Goal: Information Seeking & Learning: Learn about a topic

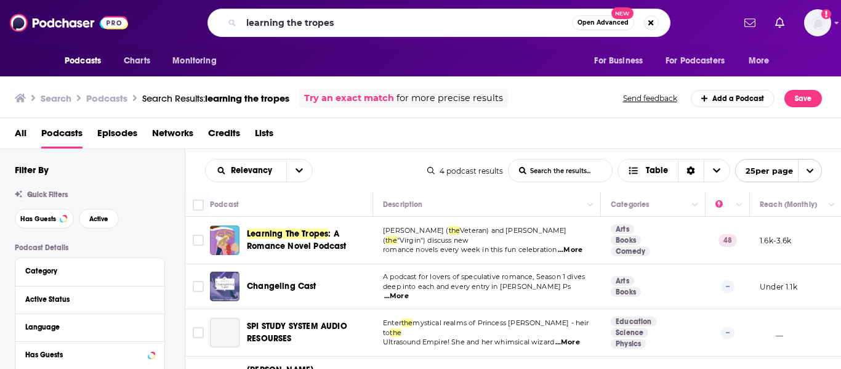
click at [340, 18] on input "learning the tropes" at bounding box center [406, 23] width 330 height 20
drag, startPoint x: 225, startPoint y: 18, endPoint x: 192, endPoint y: 21, distance: 33.3
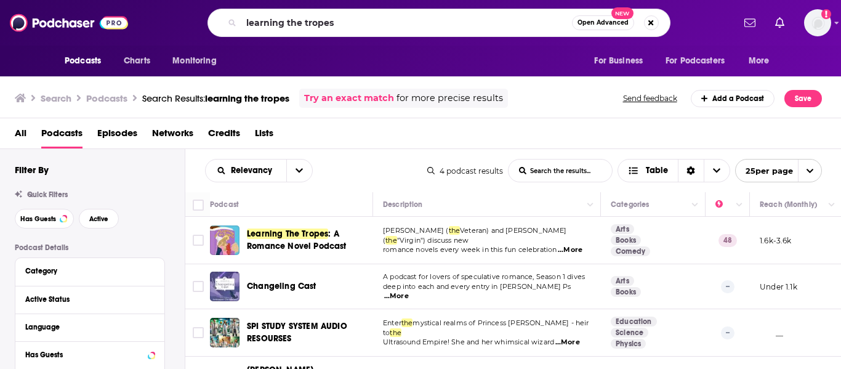
click at [192, 21] on div "learning the tropes Open Advanced New" at bounding box center [438, 23] width 589 height 28
type input "gays reading"
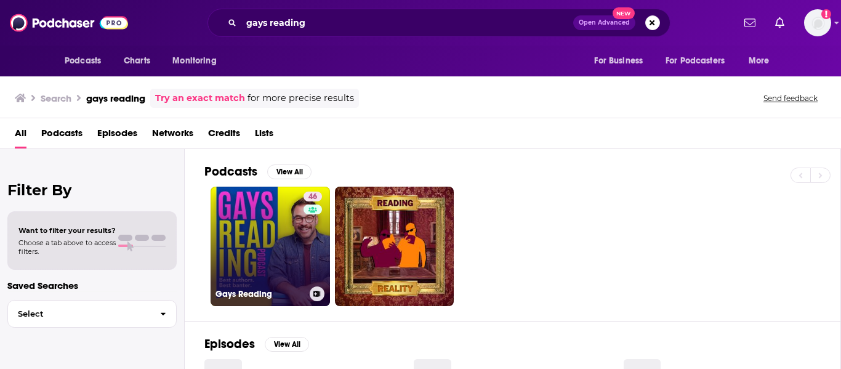
click at [285, 250] on link "46 Gays Reading" at bounding box center [269, 245] width 119 height 119
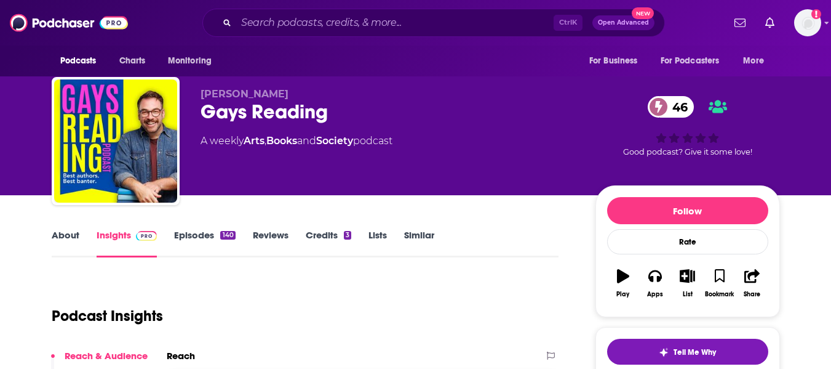
scroll to position [5, 0]
